Goal: Task Accomplishment & Management: Manage account settings

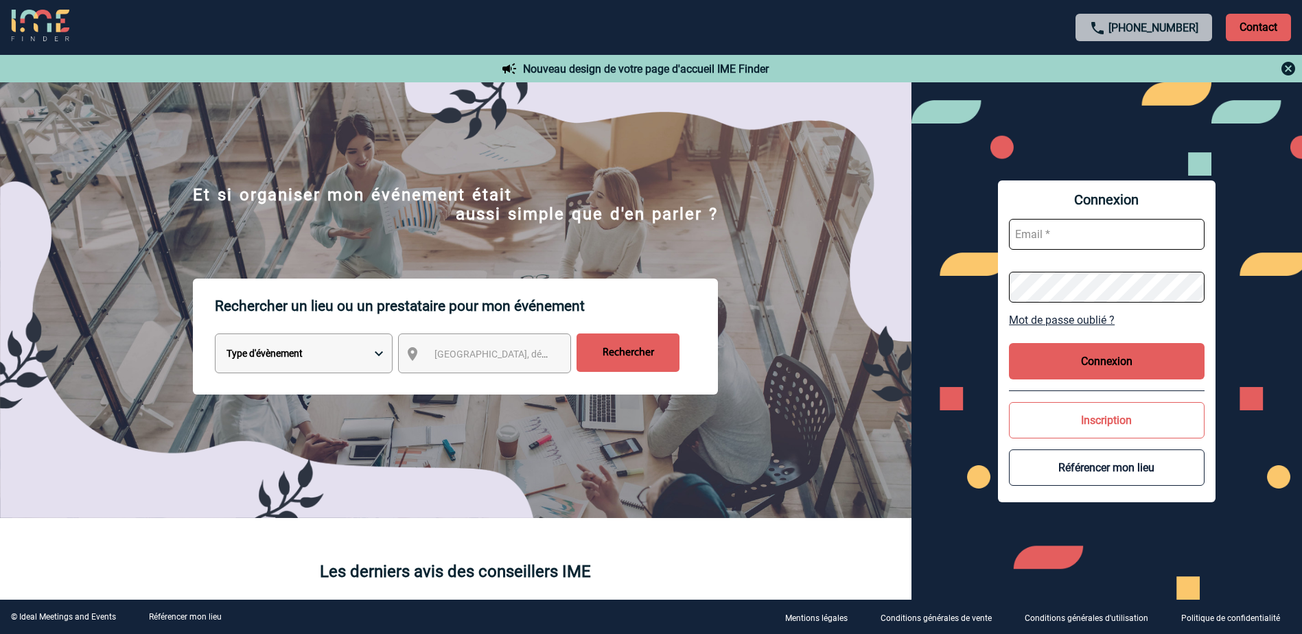
click at [1080, 234] on input "text" at bounding box center [1107, 234] width 196 height 31
type input "[PERSON_NAME][EMAIL_ADDRESS][DOMAIN_NAME]"
click at [1160, 364] on button "Connexion" at bounding box center [1107, 361] width 196 height 36
click at [1074, 323] on link "Mot de passe oublié ?" at bounding box center [1107, 320] width 196 height 13
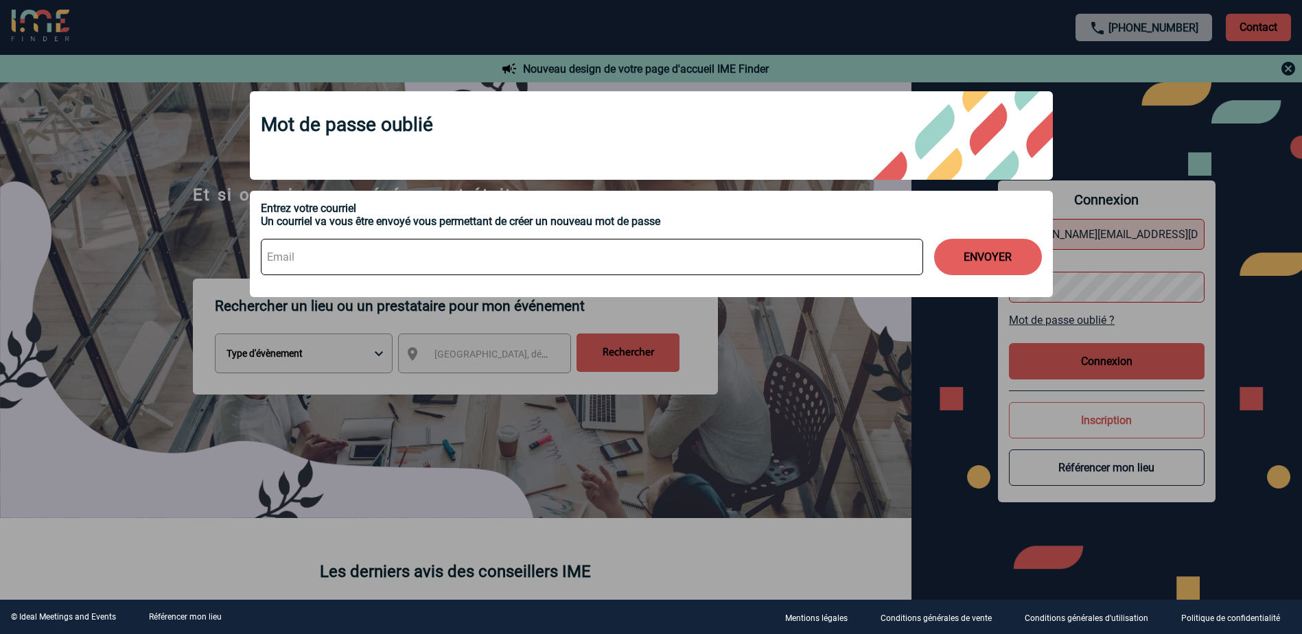
click at [372, 266] on input at bounding box center [592, 257] width 662 height 36
type input "[PERSON_NAME][EMAIL_ADDRESS][DOMAIN_NAME]"
click at [974, 250] on button "ENVOYER" at bounding box center [988, 257] width 108 height 36
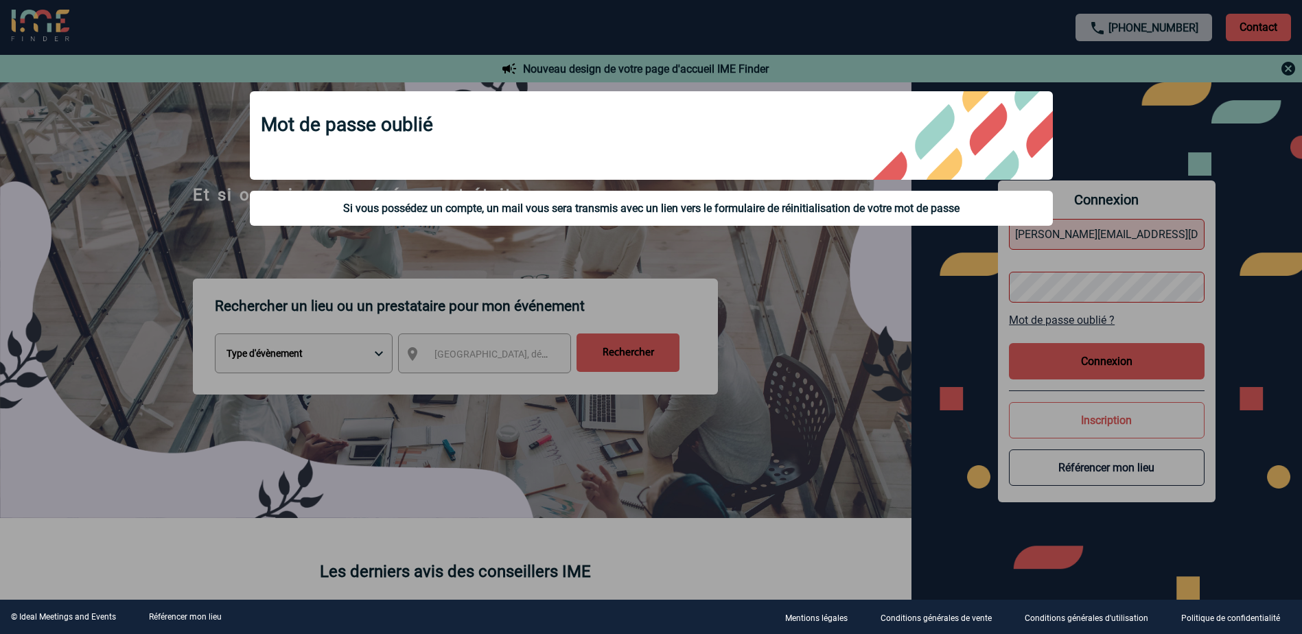
click at [1075, 290] on div at bounding box center [651, 317] width 1302 height 634
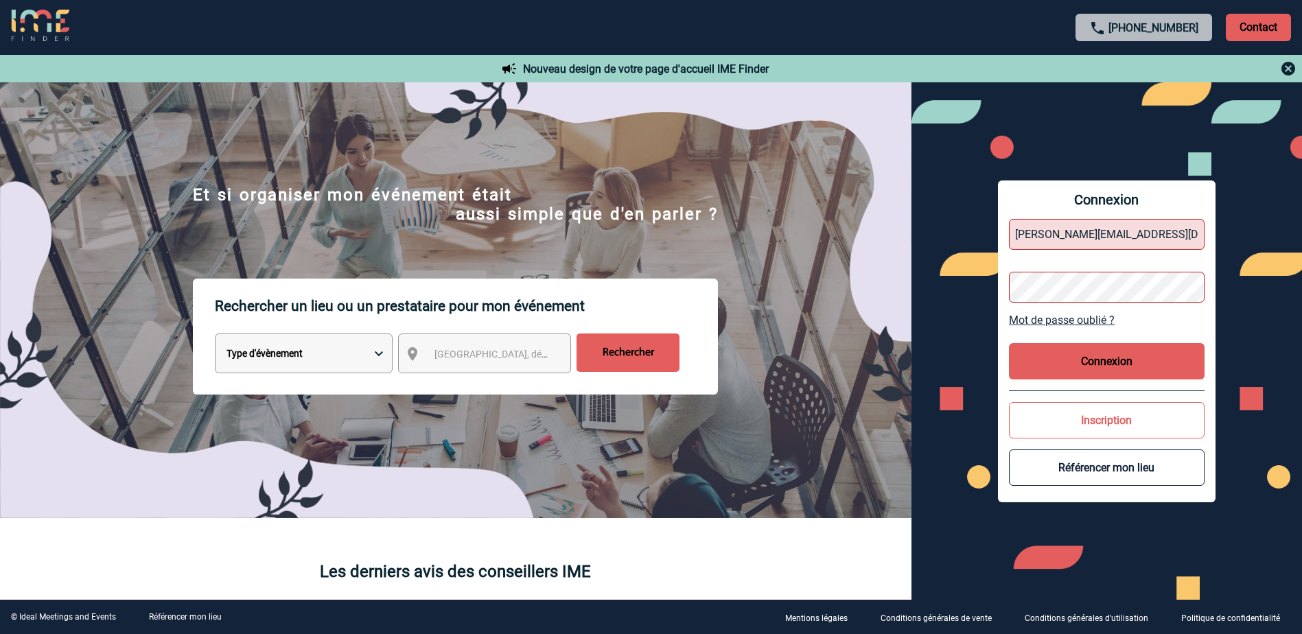
click at [939, 272] on div "Connexion [PERSON_NAME][EMAIL_ADDRESS][DOMAIN_NAME] Mot de passe oublié ? Conne…" at bounding box center [1106, 340] width 390 height 517
click at [1119, 364] on button "Connexion" at bounding box center [1107, 361] width 196 height 36
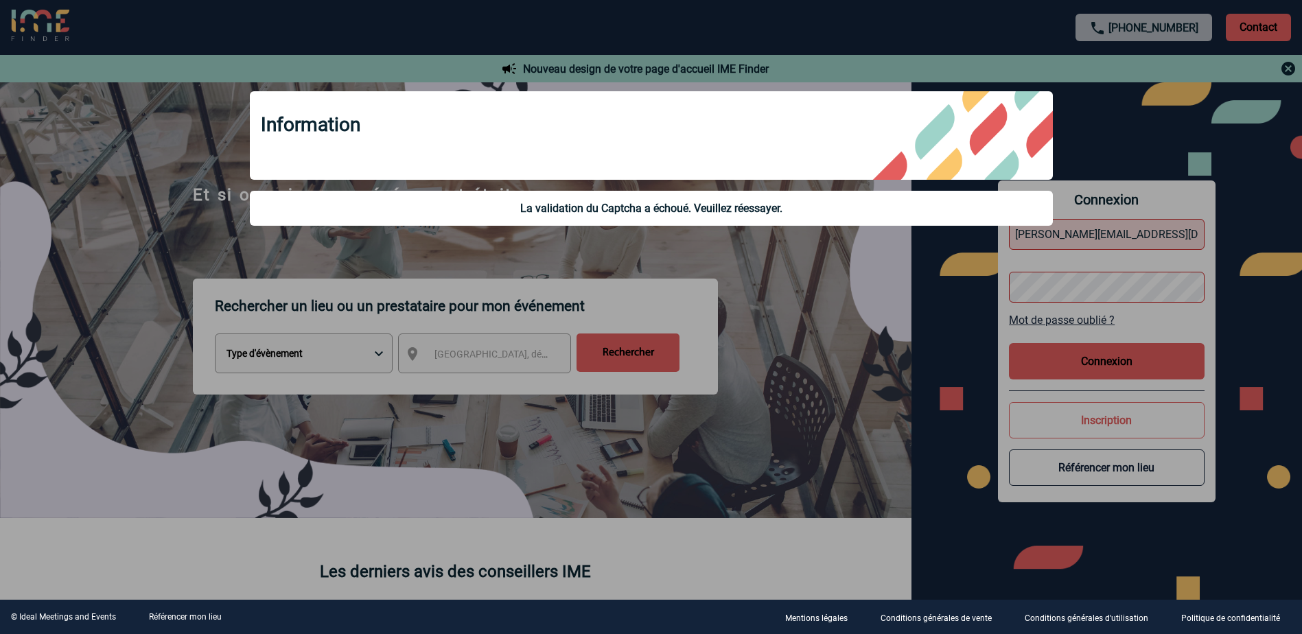
click at [1123, 143] on div at bounding box center [651, 317] width 1302 height 634
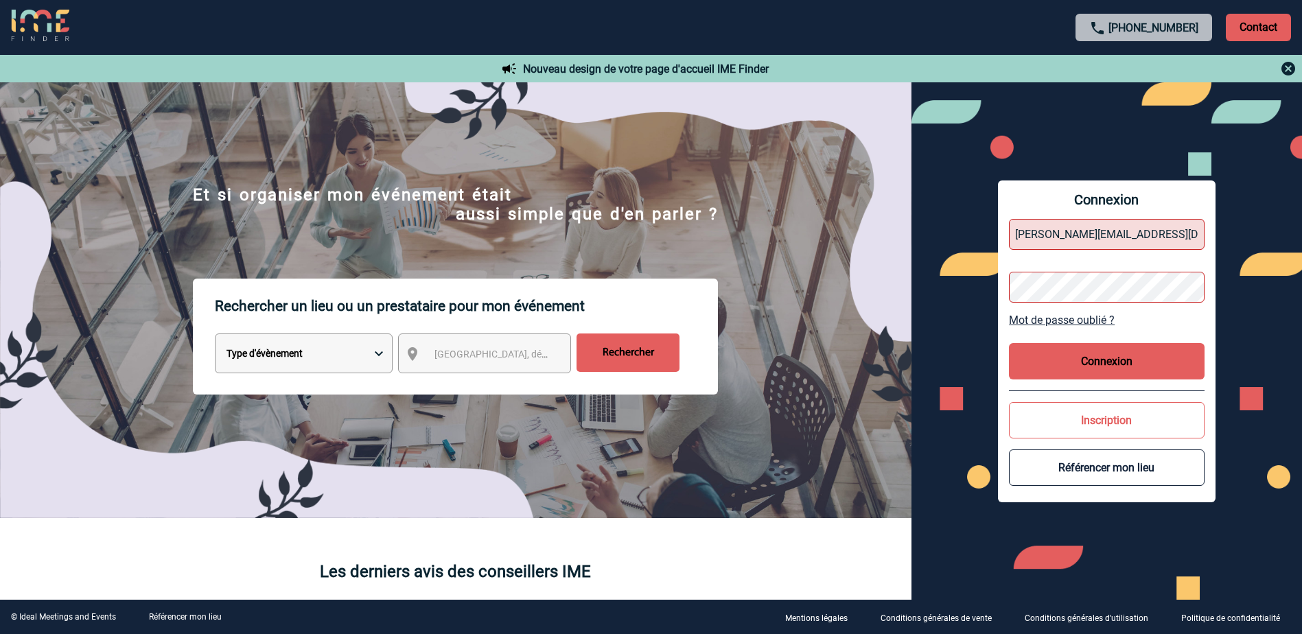
click at [1124, 366] on button "Connexion" at bounding box center [1107, 361] width 196 height 36
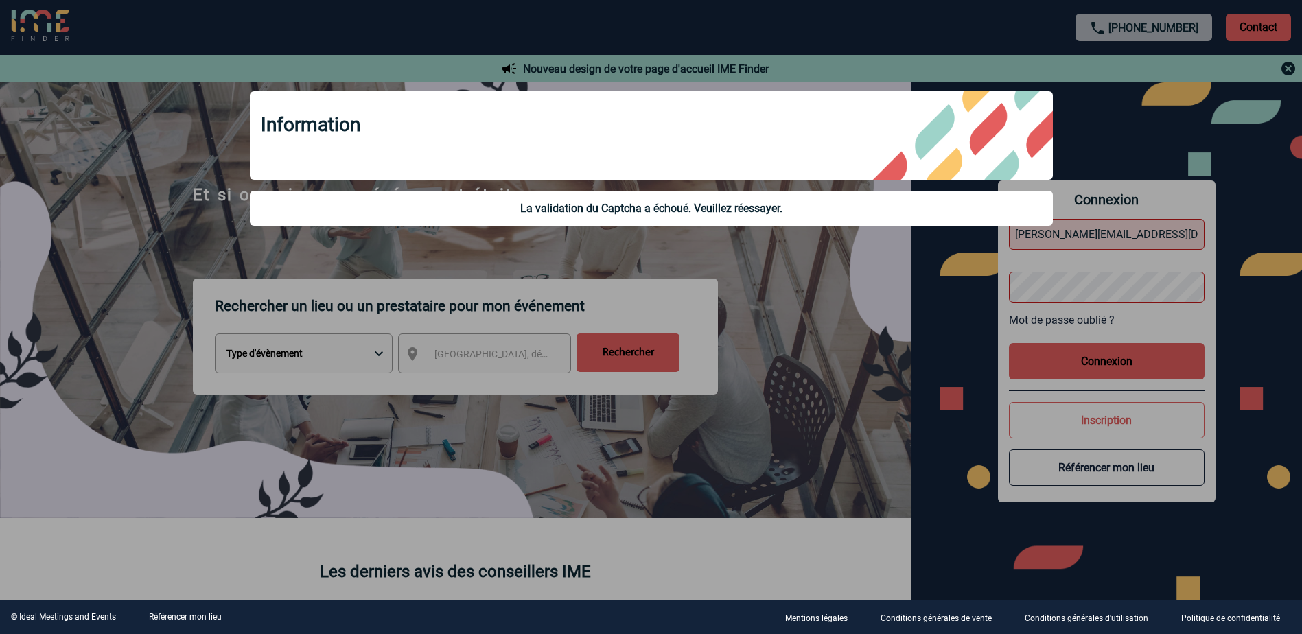
click at [729, 256] on div at bounding box center [651, 317] width 1302 height 634
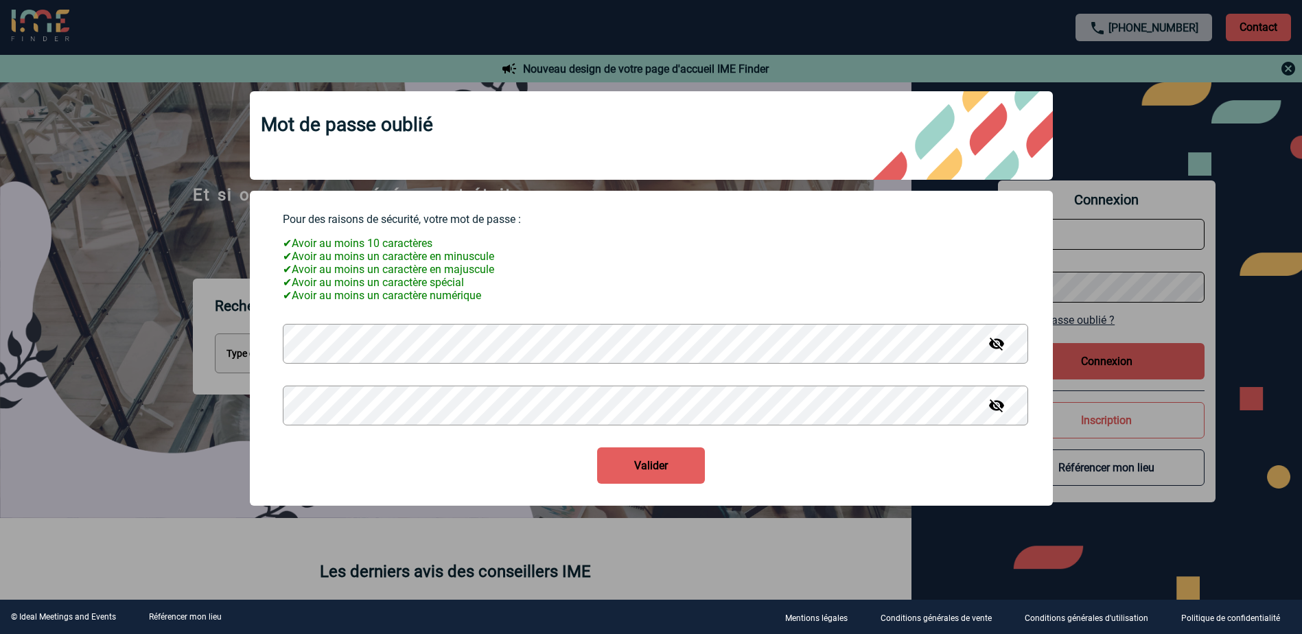
click at [676, 480] on button "Valider" at bounding box center [651, 465] width 108 height 36
